Goal: Information Seeking & Learning: Find specific fact

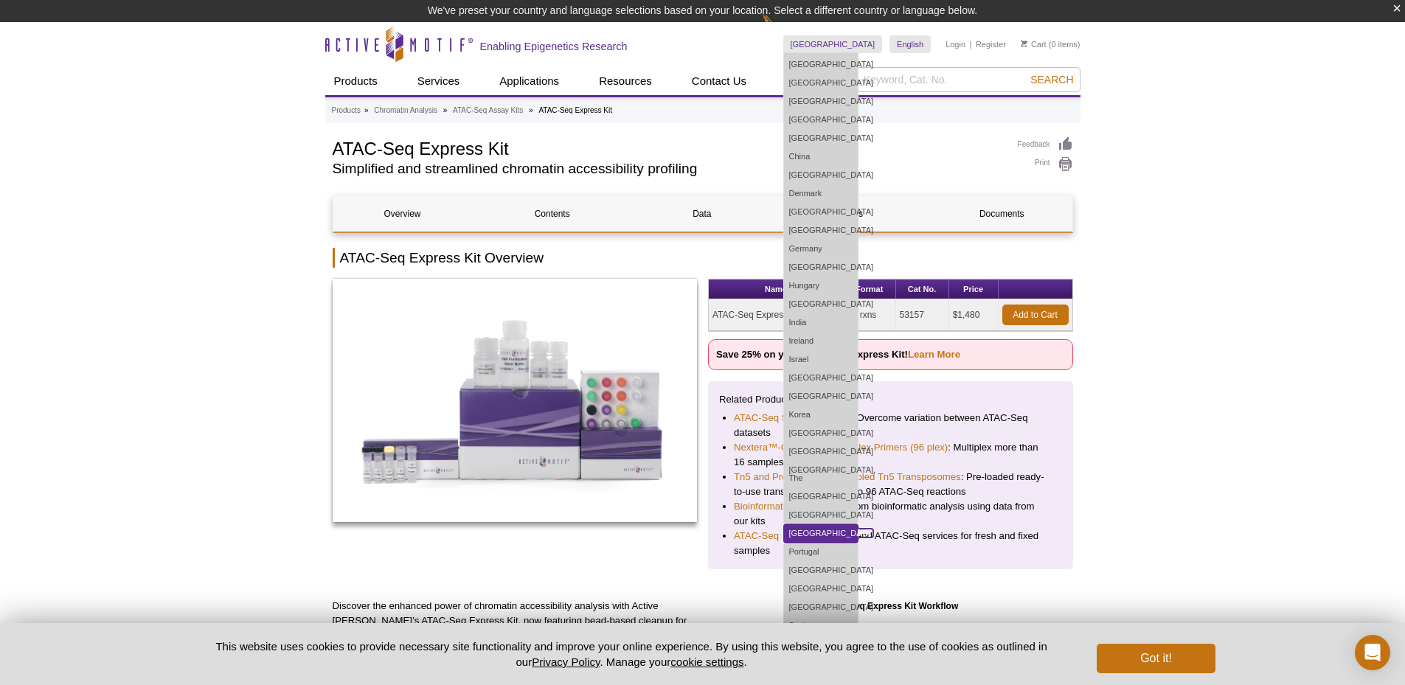
click at [837, 525] on link "[GEOGRAPHIC_DATA]" at bounding box center [821, 534] width 74 height 18
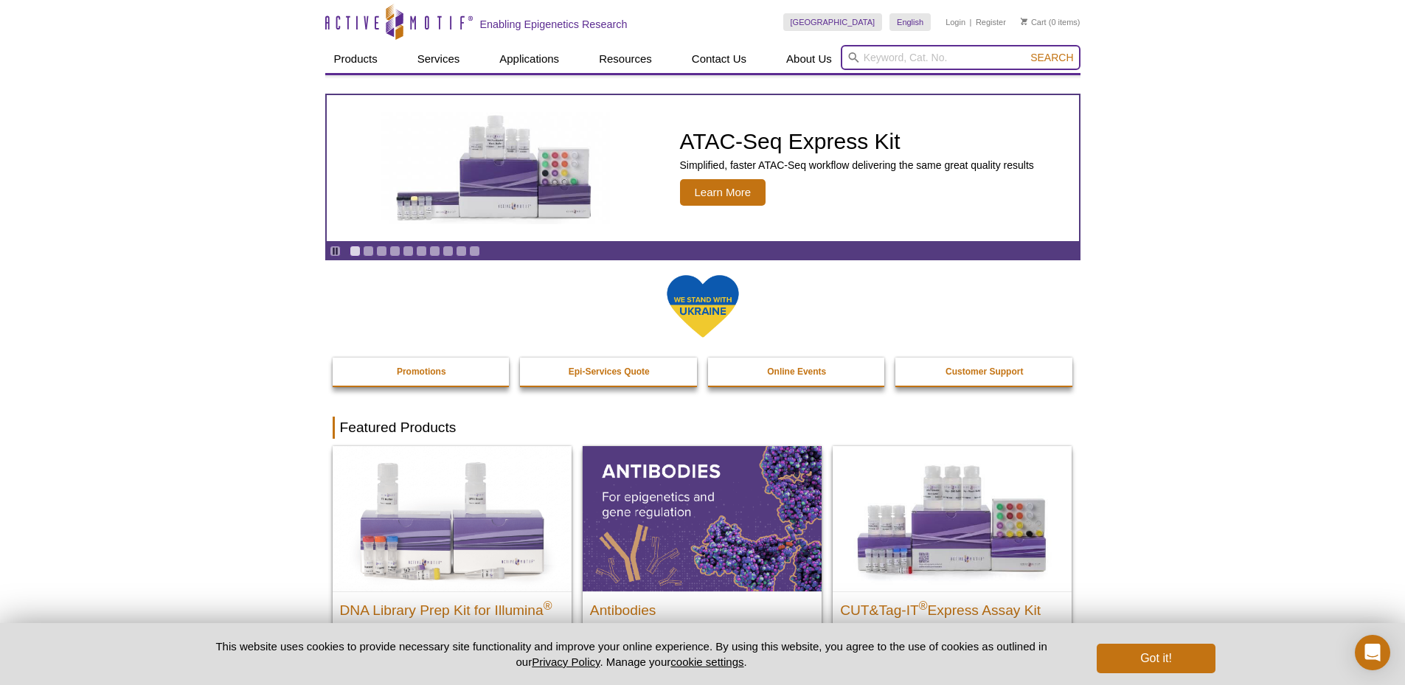
click at [883, 55] on input "search" at bounding box center [961, 57] width 240 height 25
paste input "53157"
type input "53157"
click at [1045, 53] on span "Search" at bounding box center [1052, 58] width 43 height 12
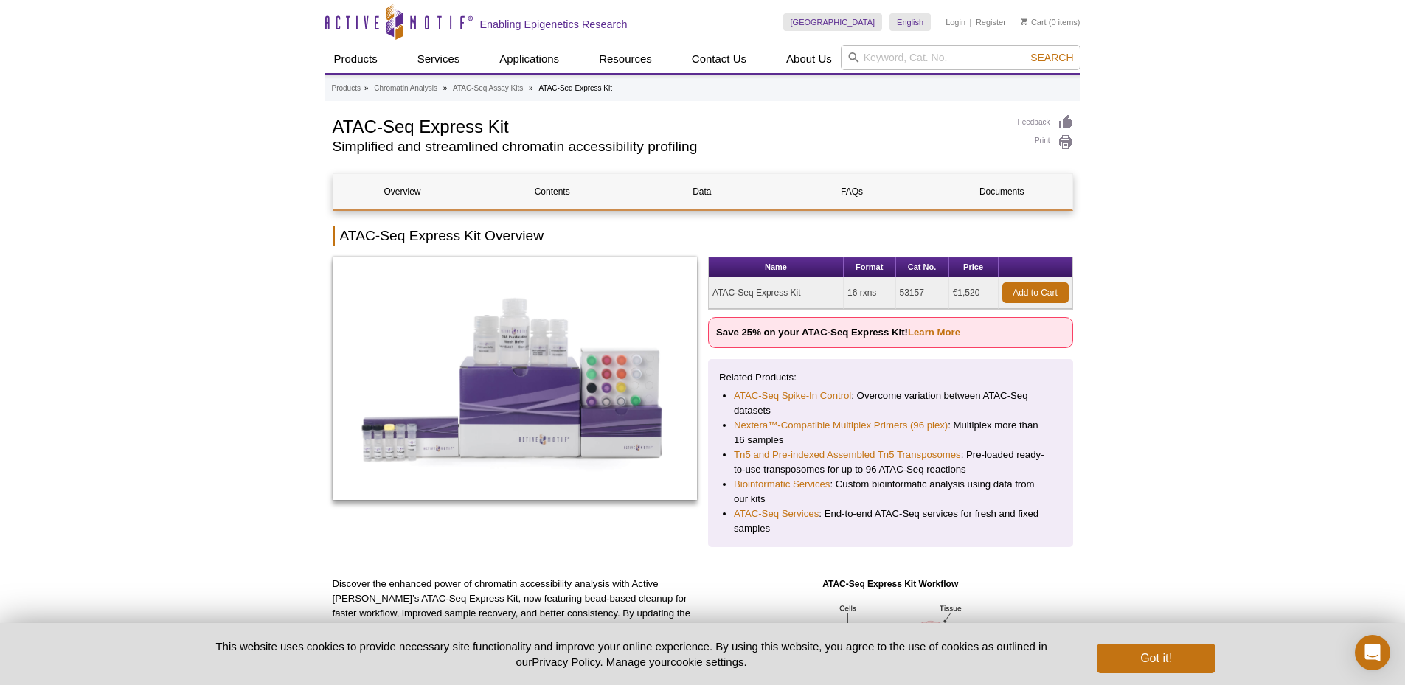
drag, startPoint x: 821, startPoint y: 291, endPoint x: 698, endPoint y: 294, distance: 123.2
click at [698, 294] on div "Name Format Cat No. Price ATAC-Seq Express Kit 16 rxns 53157 €1,520 Add to Cart…" at bounding box center [703, 402] width 741 height 291
copy div "Name Format Cat No. Price ATAC-Seq Express Kit"
drag, startPoint x: 929, startPoint y: 292, endPoint x: 891, endPoint y: 289, distance: 38.5
click at [891, 289] on tr "ATAC-Seq Express Kit 16 rxns 53157 €1,520 Add to Cart" at bounding box center [891, 293] width 364 height 32
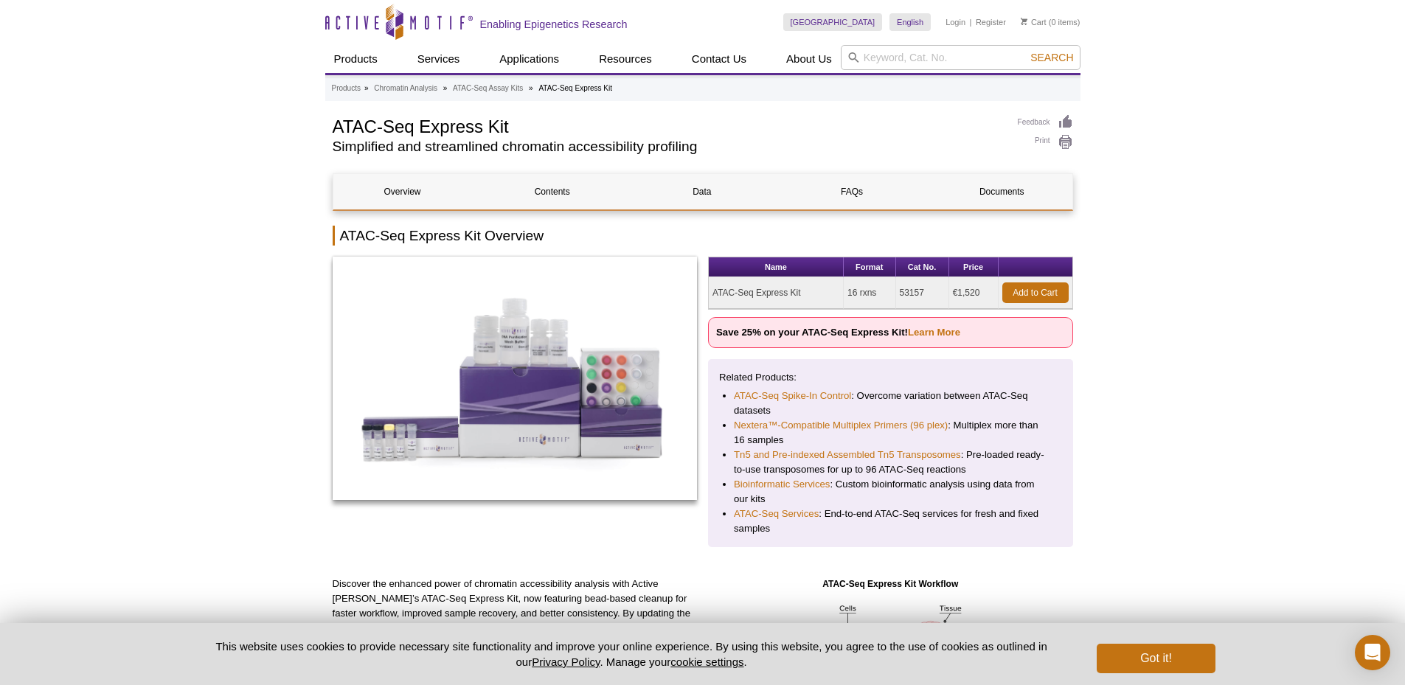
copy tr "53157"
click at [876, 293] on td "16 rxns" at bounding box center [870, 293] width 52 height 32
click at [860, 302] on td "16 rxns" at bounding box center [870, 293] width 52 height 32
drag, startPoint x: 847, startPoint y: 291, endPoint x: 878, endPoint y: 295, distance: 31.2
click at [878, 295] on td "16 rxns" at bounding box center [870, 293] width 52 height 32
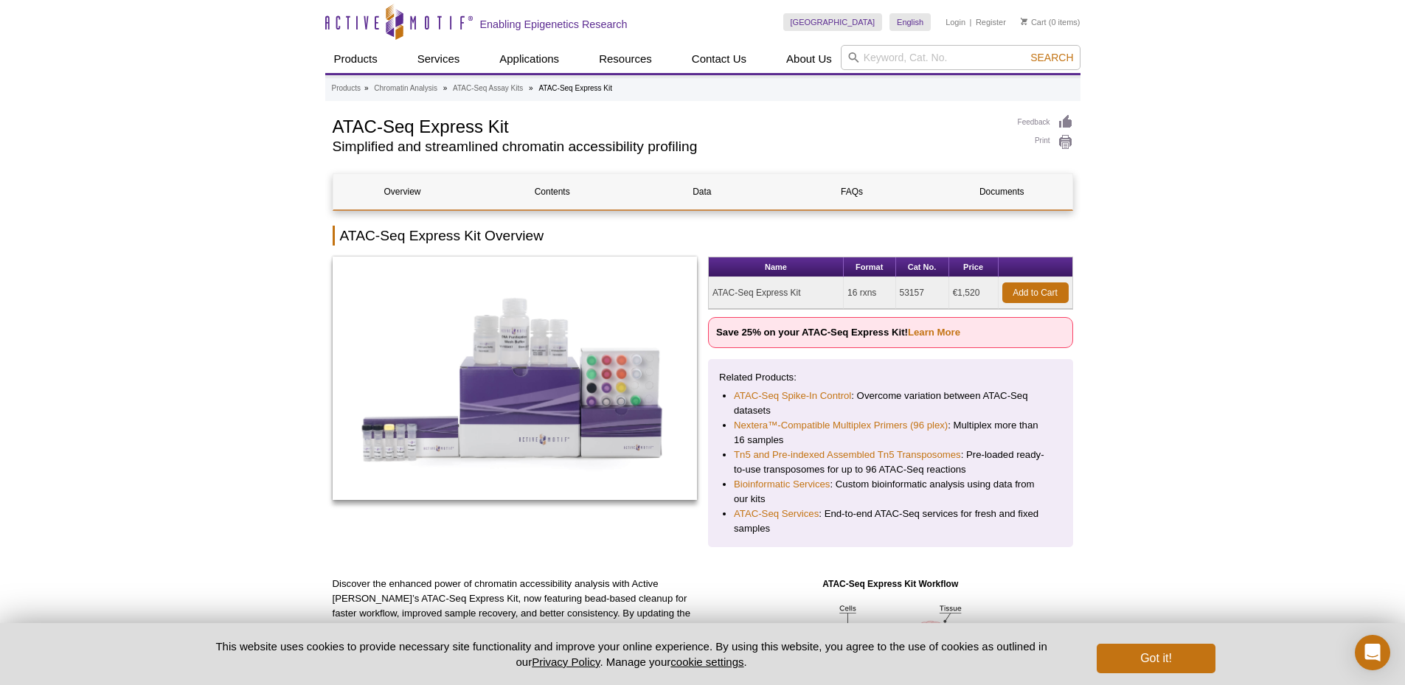
copy td "16 rxns"
drag, startPoint x: 989, startPoint y: 294, endPoint x: 948, endPoint y: 294, distance: 40.6
click at [948, 294] on tr "ATAC-Seq Express Kit 16 rxns 53157 €1,520 Add to Cart" at bounding box center [891, 293] width 364 height 32
copy tr "€1,520"
